Goal: Task Accomplishment & Management: Manage account settings

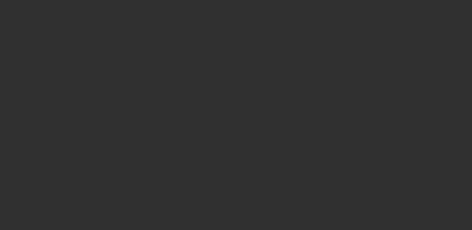
select select "10"
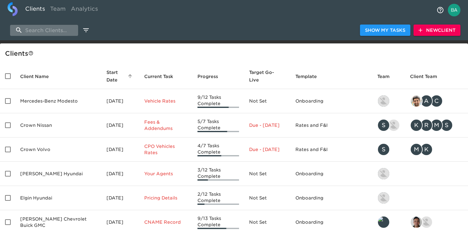
click at [37, 31] on input "search" at bounding box center [44, 30] width 68 height 11
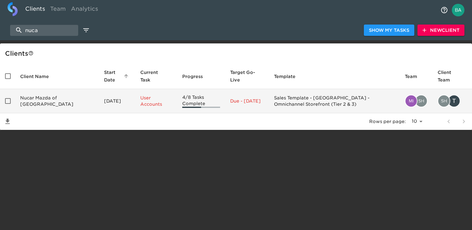
type input "nuca"
click at [32, 102] on td "Nucar Mazda of [GEOGRAPHIC_DATA]" at bounding box center [57, 101] width 84 height 24
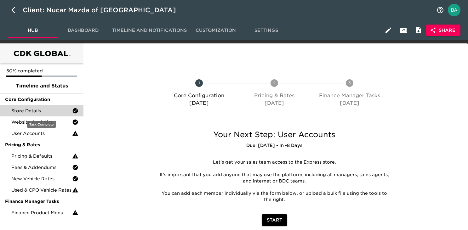
click at [43, 110] on span "Store Details" at bounding box center [41, 111] width 61 height 6
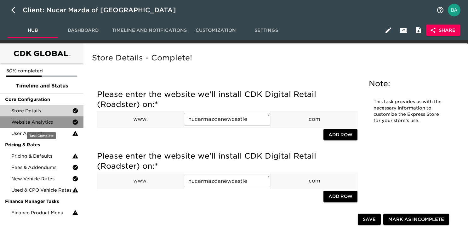
click at [55, 122] on span "Website Analytics" at bounding box center [41, 122] width 61 height 6
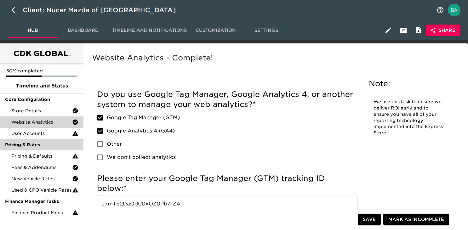
click at [49, 140] on div "Pricing & Rates" at bounding box center [42, 144] width 84 height 11
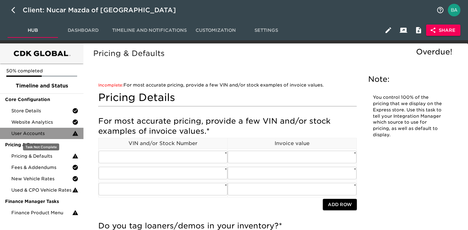
click at [49, 134] on span "User Accounts" at bounding box center [41, 133] width 61 height 6
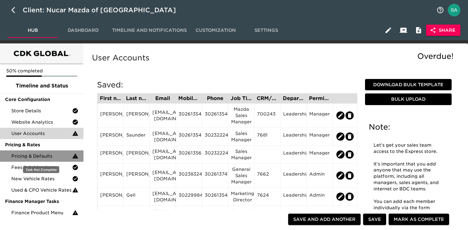
click at [47, 158] on span "Pricing & Defaults" at bounding box center [41, 156] width 61 height 6
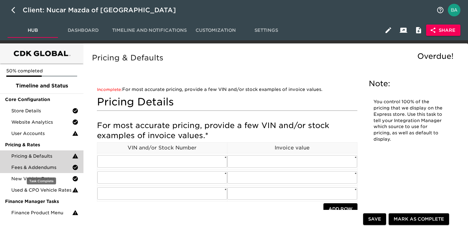
click at [61, 167] on span "Fees & Addendums" at bounding box center [41, 167] width 61 height 6
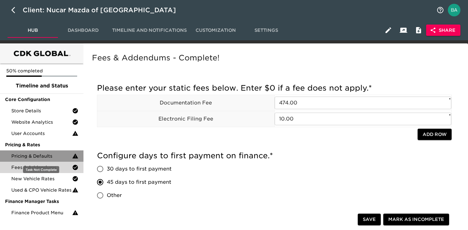
click at [39, 152] on div "Pricing & Defaults" at bounding box center [42, 156] width 84 height 11
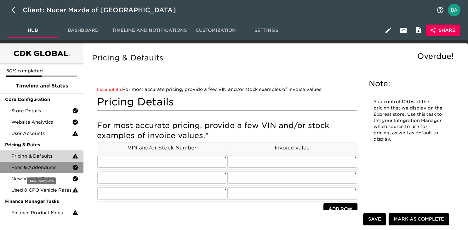
click at [36, 168] on span "Fees & Addendums" at bounding box center [41, 167] width 61 height 6
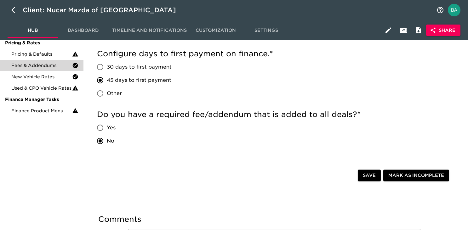
scroll to position [117, 0]
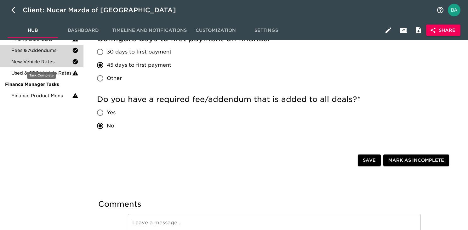
click at [52, 64] on span "New Vehicle Rates" at bounding box center [41, 62] width 61 height 6
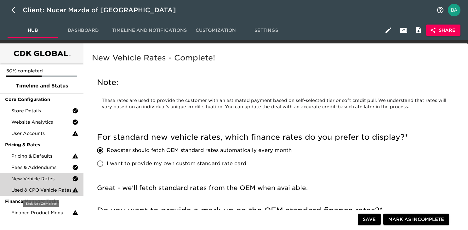
click at [53, 189] on span "Used & CPO Vehicle Rates" at bounding box center [41, 190] width 61 height 6
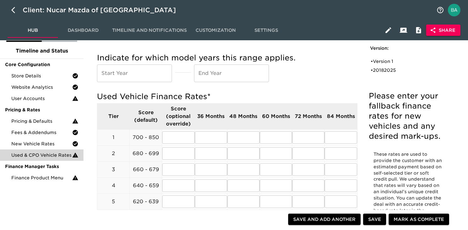
scroll to position [71, 0]
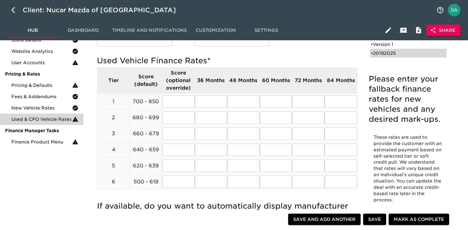
click at [379, 51] on div "• 20182025" at bounding box center [404, 53] width 67 height 6
type input "2018"
type input "2025"
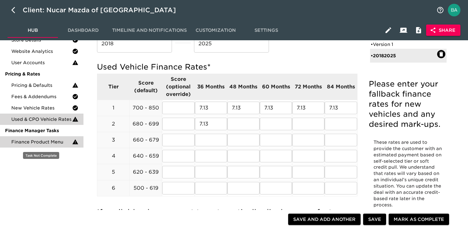
click at [42, 142] on span "Finance Product Menu" at bounding box center [41, 142] width 61 height 6
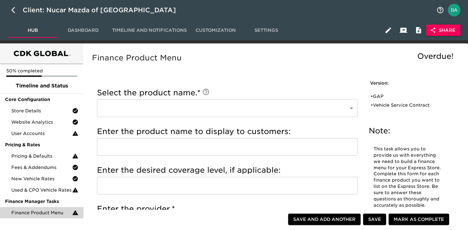
scroll to position [11, 0]
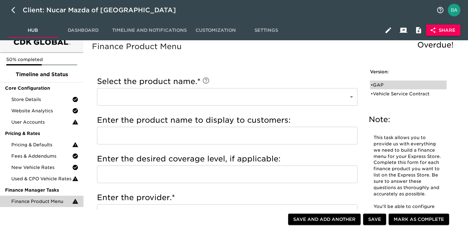
click at [391, 87] on div "• GAP" at bounding box center [404, 85] width 67 height 6
type input "GAP"
type input "DCD Gap"
type input "term of loan"
type input "DCD Gap"
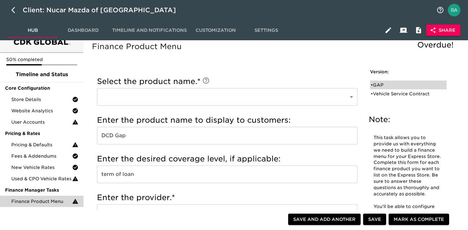
radio input "true"
type input "699.00"
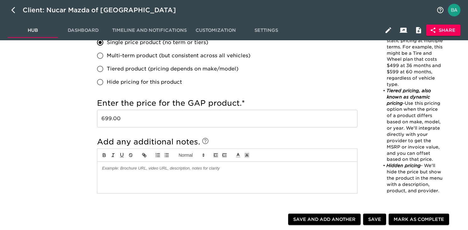
scroll to position [0, 0]
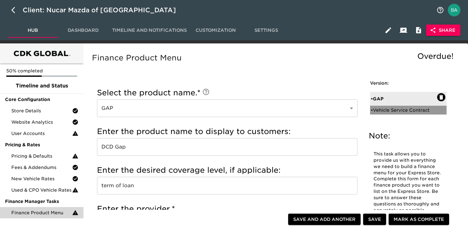
click at [380, 112] on div "• Vehicle Service Contract" at bounding box center [404, 110] width 67 height 6
type input "Vehicle Service Contract"
type input "DCD Service Contract"
type input "match term"
type input "DCD Service Contract"
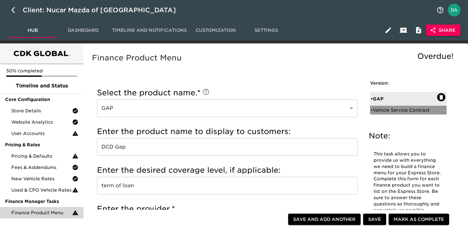
checkbox input "true"
radio input "true"
radio input "false"
radio input "true"
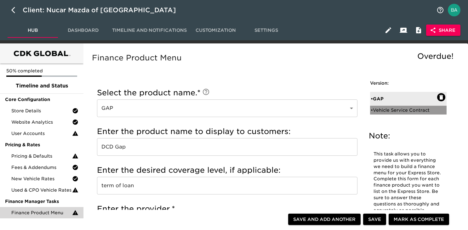
type input "2000.00"
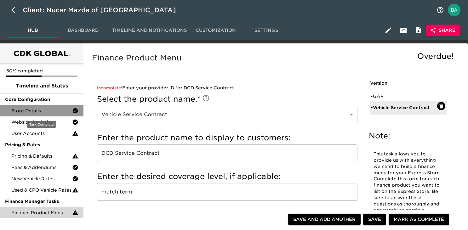
click at [43, 109] on span "Store Details" at bounding box center [41, 111] width 61 height 6
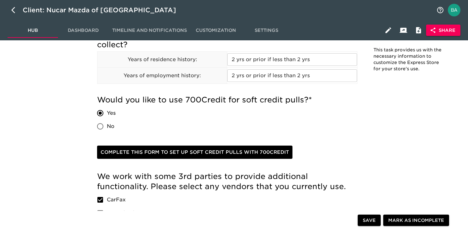
scroll to position [840, 0]
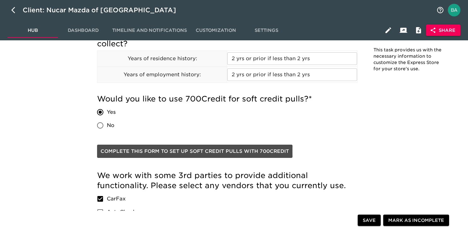
click at [177, 151] on span "Complete this form to set up soft credit pulls with 700Credit" at bounding box center [195, 151] width 188 height 8
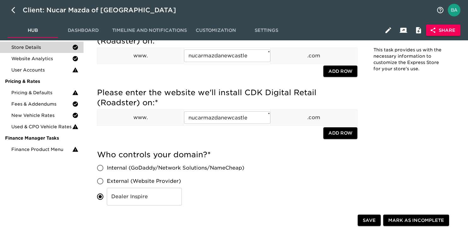
scroll to position [0, 0]
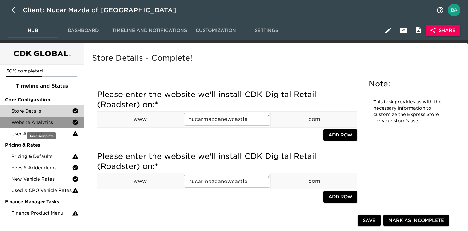
click at [47, 124] on span "Website Analytics" at bounding box center [41, 122] width 61 height 6
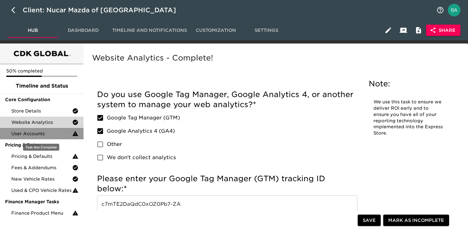
click at [46, 135] on span "User Accounts" at bounding box center [41, 133] width 61 height 6
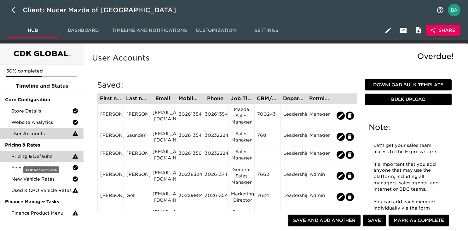
click at [15, 158] on span "Pricing & Defaults" at bounding box center [41, 156] width 61 height 6
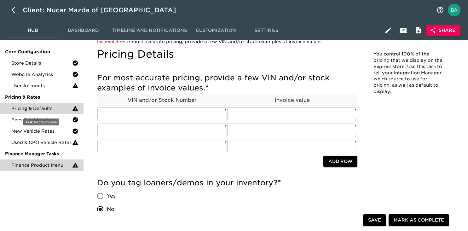
scroll to position [39, 0]
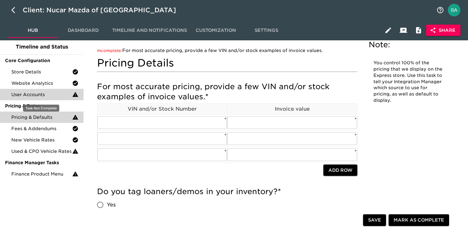
click at [40, 91] on div "User Accounts" at bounding box center [42, 94] width 84 height 11
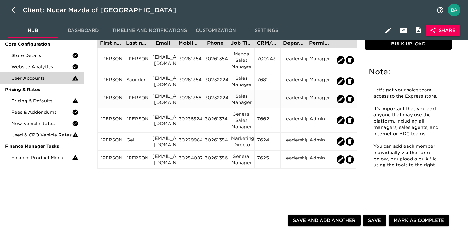
scroll to position [56, 0]
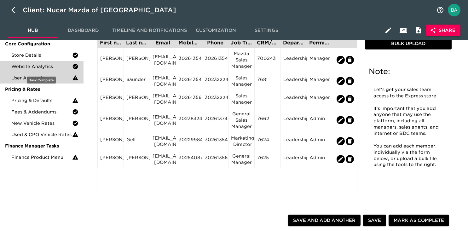
click at [43, 65] on span "Website Analytics" at bounding box center [41, 66] width 61 height 6
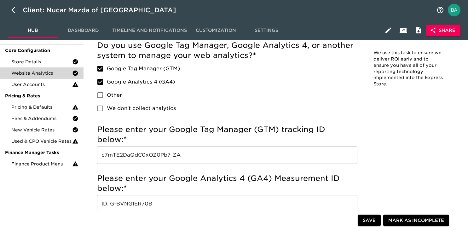
scroll to position [56, 0]
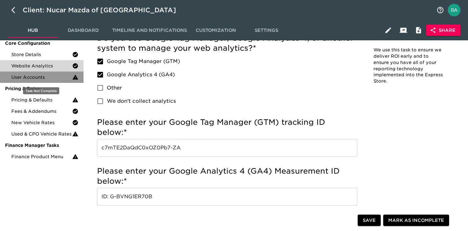
click at [51, 80] on span "User Accounts" at bounding box center [41, 77] width 61 height 6
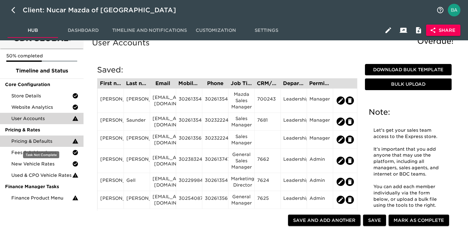
scroll to position [21, 0]
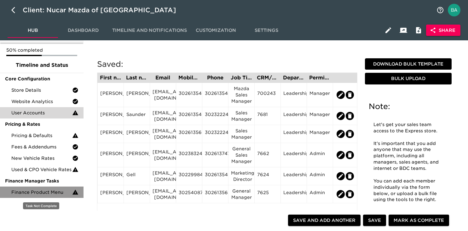
click at [34, 191] on span "Finance Product Menu" at bounding box center [41, 192] width 61 height 6
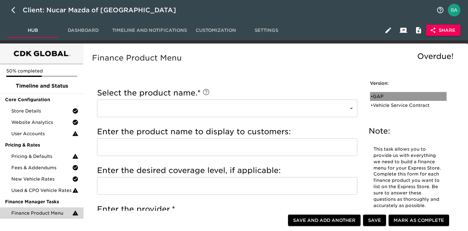
click at [381, 96] on div "• GAP" at bounding box center [404, 96] width 66 height 6
type input "GAP"
type input "DCD Gap"
type input "term of loan"
type input "DCD Gap"
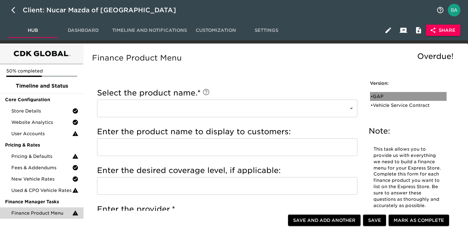
radio input "true"
type input "699.00"
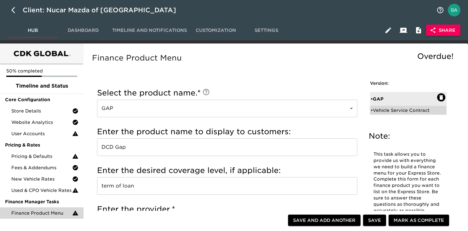
click at [383, 106] on div "• Vehicle Service Contract" at bounding box center [408, 110] width 77 height 9
type input "Vehicle Service Contract"
type input "DCD Service Contract"
type input "match term"
type input "DCD Service Contract"
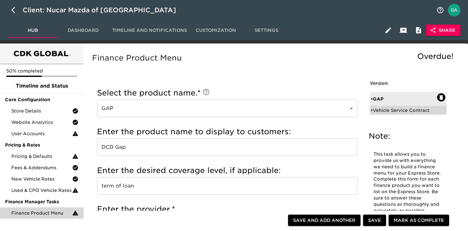
checkbox input "true"
radio input "true"
radio input "false"
radio input "true"
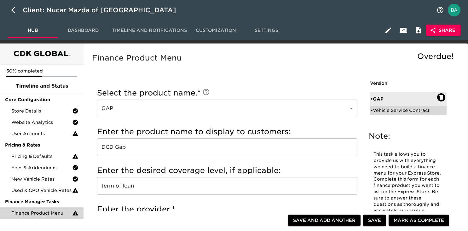
type input "2000.00"
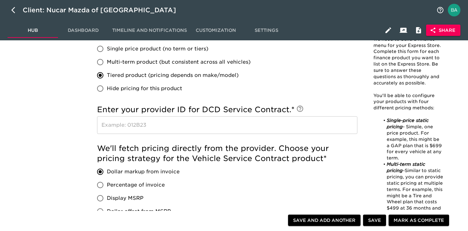
scroll to position [363, 0]
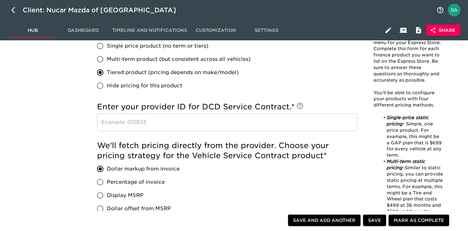
click at [215, 124] on input "text" at bounding box center [227, 122] width 260 height 18
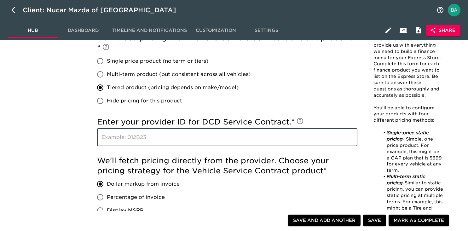
scroll to position [350, 0]
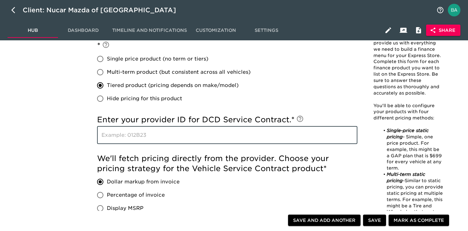
click at [192, 140] on input "text" at bounding box center [227, 135] width 260 height 18
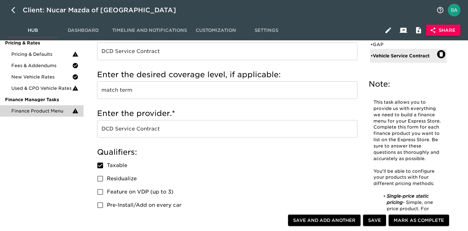
scroll to position [75, 0]
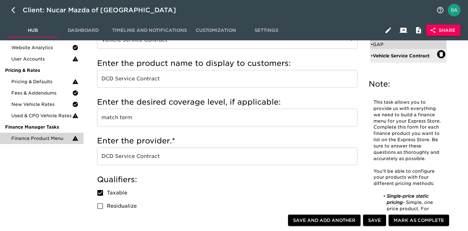
click at [380, 45] on div "• GAP" at bounding box center [404, 44] width 66 height 6
type input "GAP"
type input "DCD Gap"
type input "term of loan"
type input "DCD Gap"
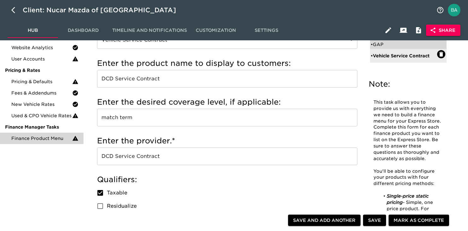
checkbox input "false"
radio input "true"
radio input "false"
type input "699.00"
radio input "false"
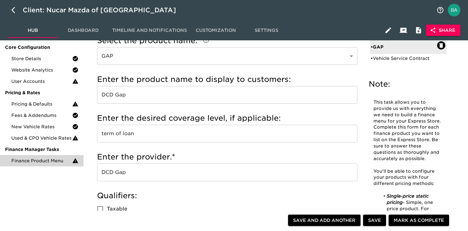
scroll to position [44, 0]
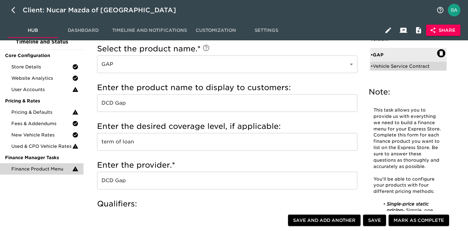
click at [385, 68] on div "• Vehicle Service Contract" at bounding box center [404, 66] width 66 height 6
type input "Vehicle Service Contract"
type input "DCD Service Contract"
type input "match term"
type input "DCD Service Contract"
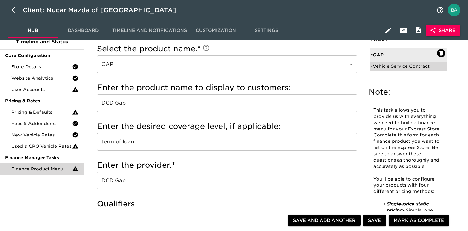
checkbox input "true"
radio input "false"
radio input "true"
type input "2000.00"
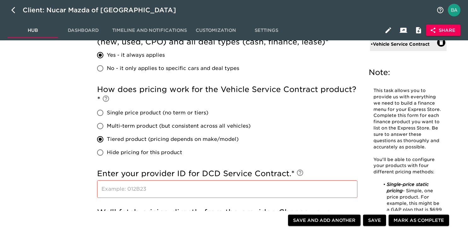
scroll to position [297, 0]
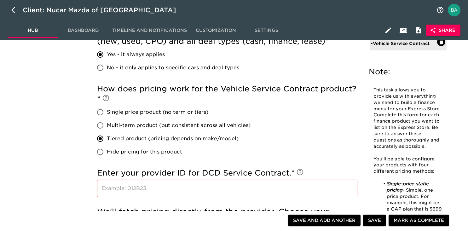
click at [174, 185] on input "text" at bounding box center [227, 189] width 260 height 18
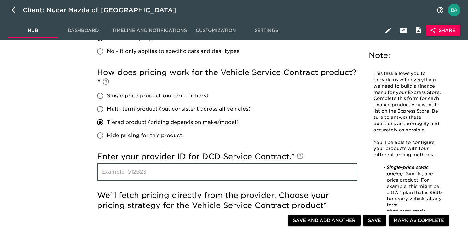
scroll to position [314, 0]
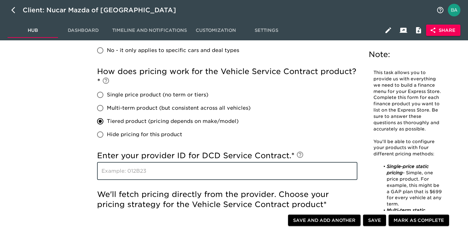
click at [143, 174] on input "text" at bounding box center [227, 171] width 260 height 18
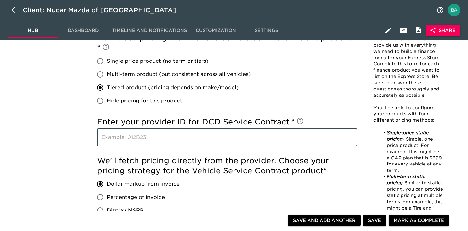
scroll to position [353, 0]
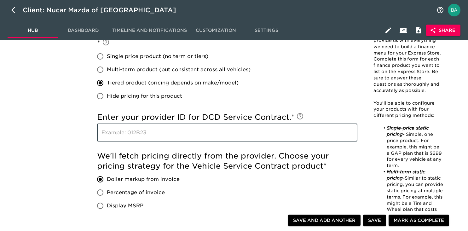
click at [191, 135] on input "text" at bounding box center [227, 133] width 260 height 18
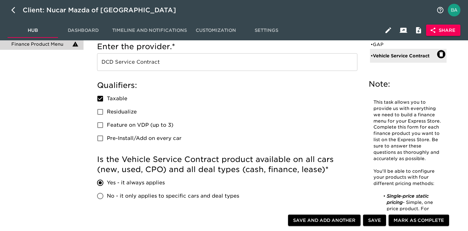
scroll to position [0, 0]
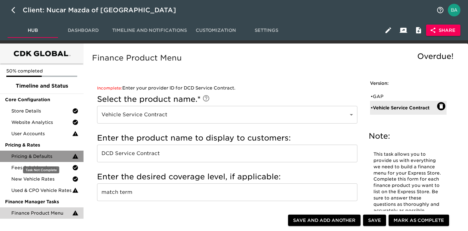
click at [23, 154] on span "Pricing & Defaults" at bounding box center [41, 156] width 61 height 6
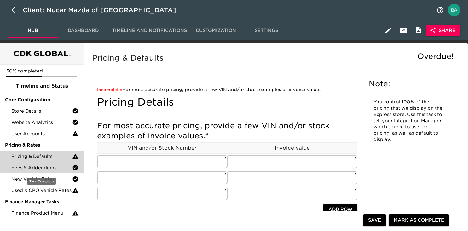
click at [28, 168] on span "Fees & Addendums" at bounding box center [41, 167] width 61 height 6
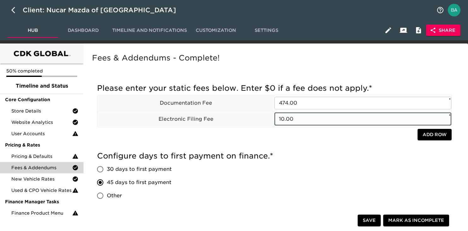
drag, startPoint x: 303, startPoint y: 119, endPoint x: 240, endPoint y: 120, distance: 62.7
click at [240, 120] on tr "Electronic Filing Fee 10.00 ​ *" at bounding box center [274, 119] width 354 height 16
type input "0"
click at [368, 218] on span "Save" at bounding box center [369, 220] width 13 height 8
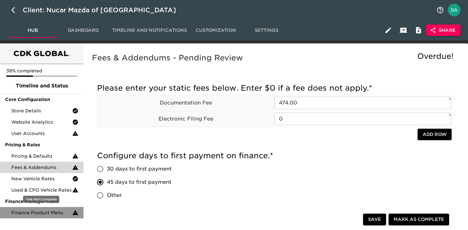
click at [42, 210] on div "Finance Product Menu" at bounding box center [42, 212] width 84 height 11
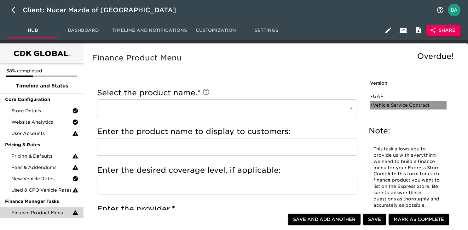
click at [394, 107] on div "• Vehicle Service Contract" at bounding box center [404, 105] width 66 height 6
type input "Vehicle Service Contract"
type input "DCD Service Contract"
type input "match term"
type input "DCD Service Contract"
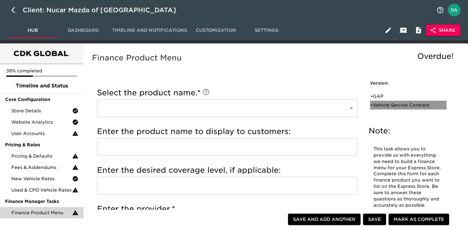
checkbox input "true"
radio input "true"
type input "2000.00"
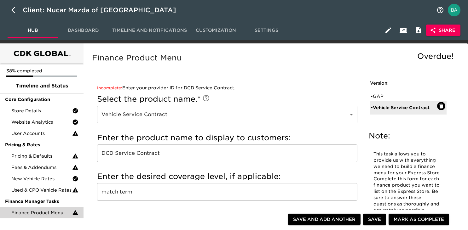
click at [443, 30] on span "Share" at bounding box center [443, 30] width 24 height 8
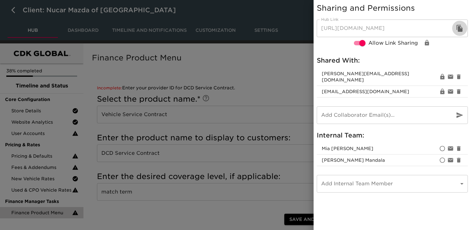
click at [455, 30] on button "button" at bounding box center [460, 28] width 15 height 15
